Goal: Find specific page/section: Find specific page/section

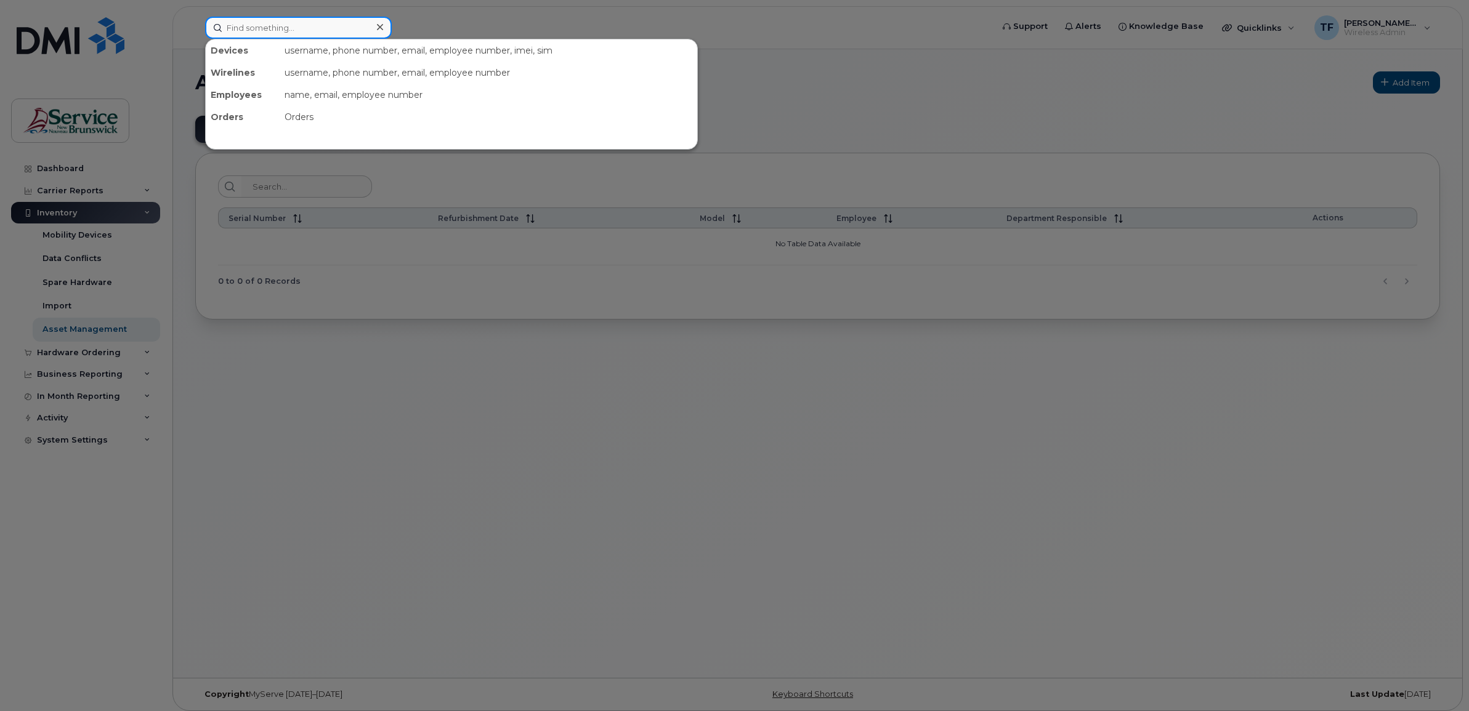
click at [248, 22] on input at bounding box center [298, 28] width 187 height 22
paste input "[PHONE_NUMBER]"
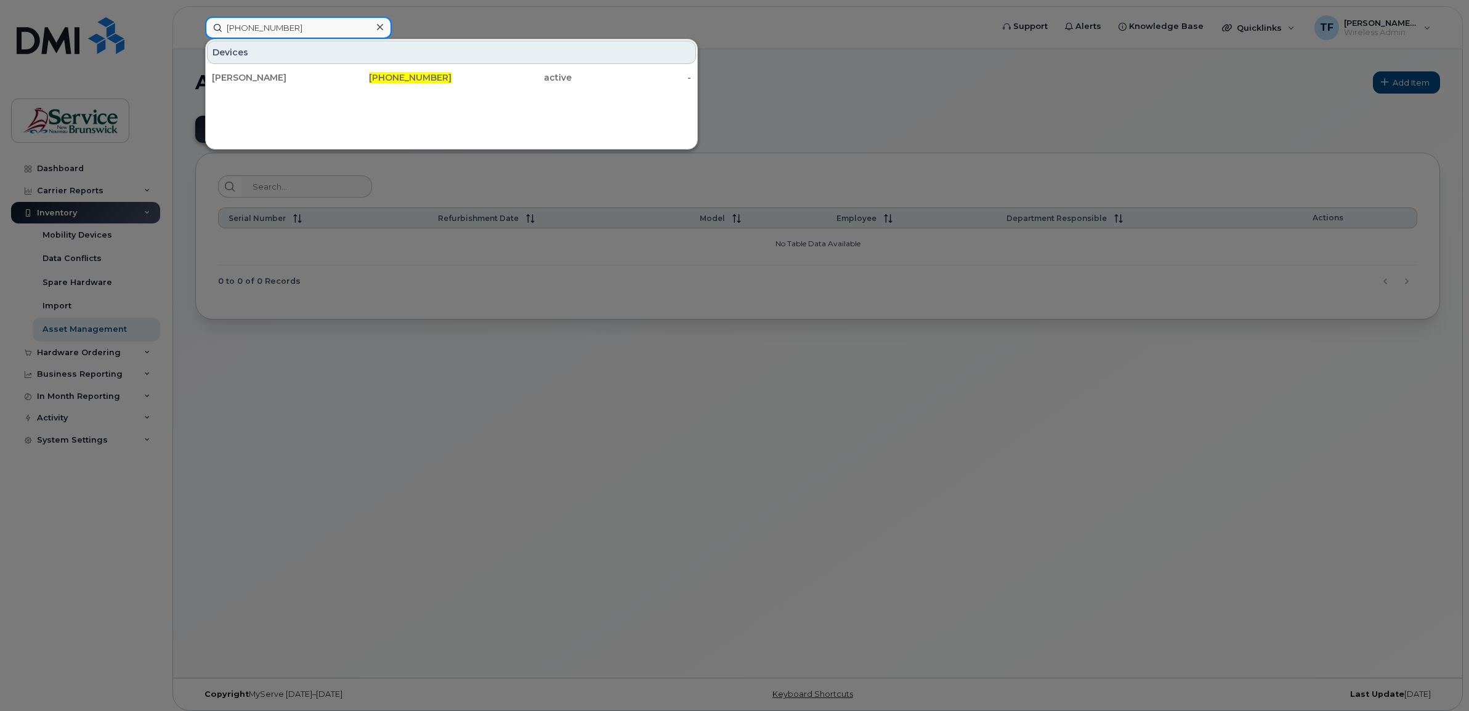
drag, startPoint x: 308, startPoint y: 29, endPoint x: 198, endPoint y: 17, distance: 110.8
click at [198, 17] on div "[PHONE_NUMBER] Devices [PERSON_NAME] [PHONE_NUMBER] active -" at bounding box center [594, 28] width 799 height 22
click at [263, 26] on input "[PHONE_NUMBER]" at bounding box center [298, 28] width 187 height 22
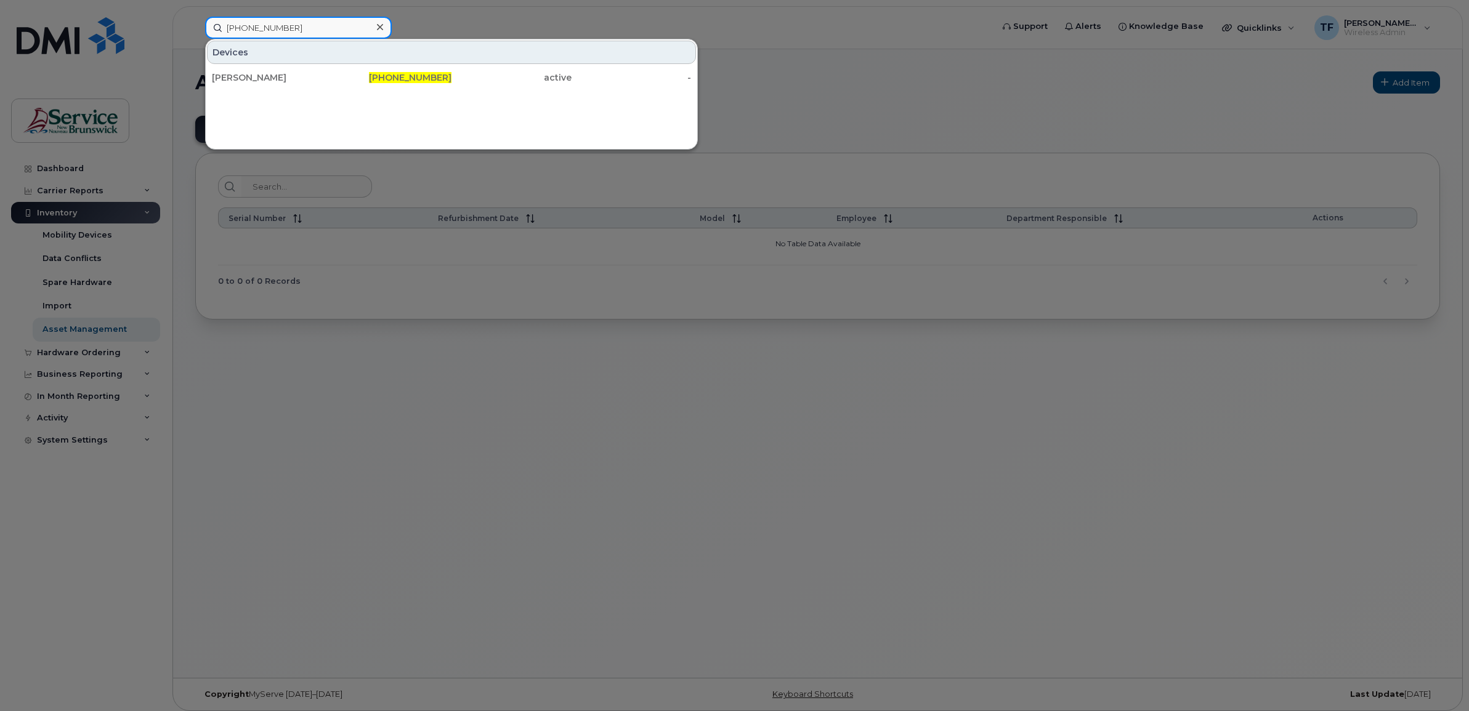
paste input "444-5432"
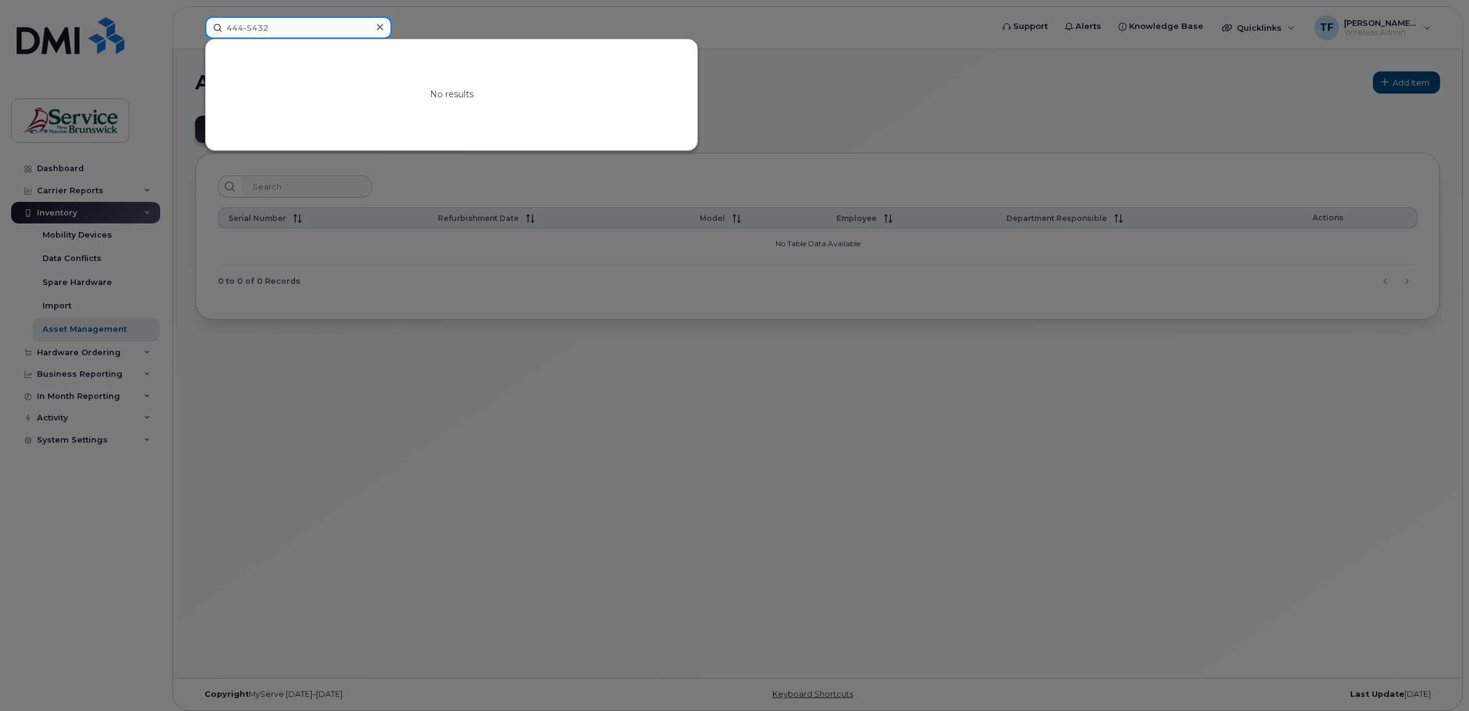
click at [226, 28] on input "444-5432" at bounding box center [298, 28] width 187 height 22
click at [267, 25] on input "[PHONE_NUMBER]" at bounding box center [298, 28] width 187 height 22
type input "[PHONE_NUMBER]"
click at [260, 25] on input "[PHONE_NUMBER]" at bounding box center [298, 28] width 187 height 22
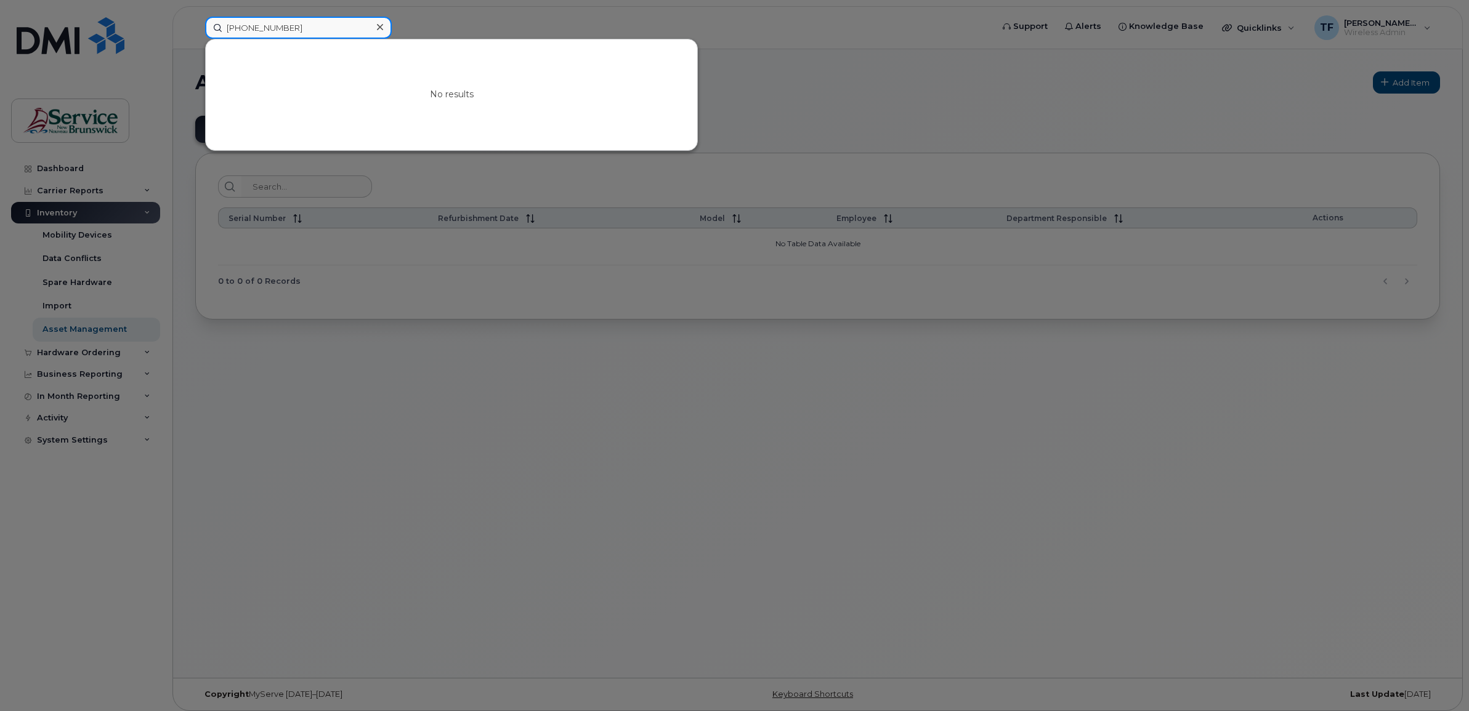
click at [260, 25] on input "[PHONE_NUMBER]" at bounding box center [298, 28] width 187 height 22
